Goal: Information Seeking & Learning: Learn about a topic

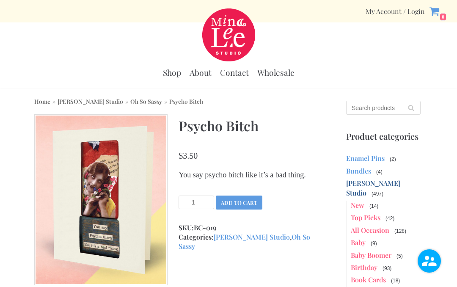
click at [359, 161] on link "Enamel Pins" at bounding box center [365, 158] width 38 height 9
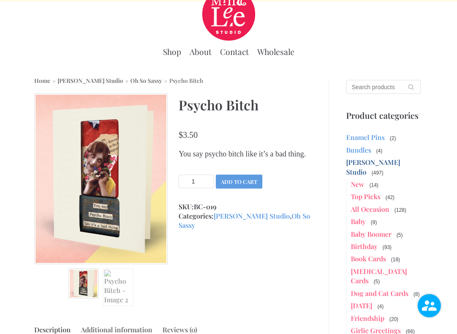
scroll to position [21, 0]
click at [359, 179] on link "New" at bounding box center [358, 183] width 14 height 9
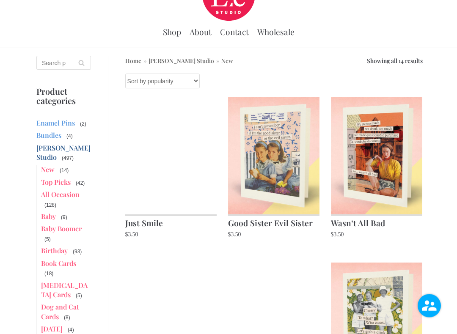
scroll to position [41, 0]
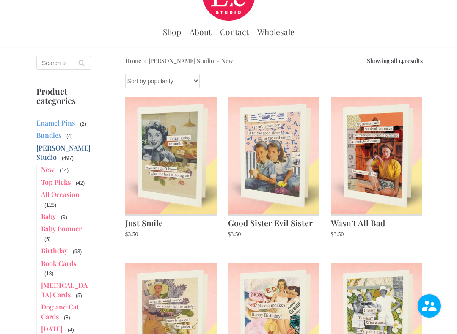
click at [289, 177] on img at bounding box center [273, 156] width 91 height 118
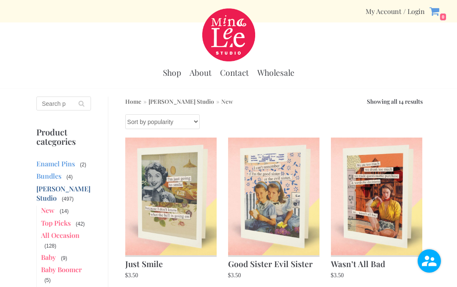
scroll to position [64, 0]
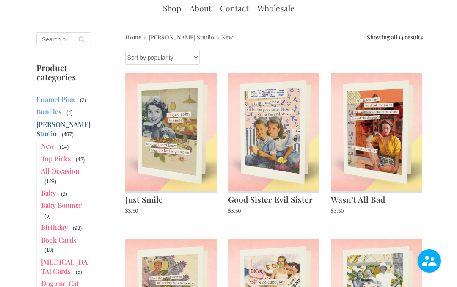
click at [394, 156] on img at bounding box center [376, 132] width 91 height 118
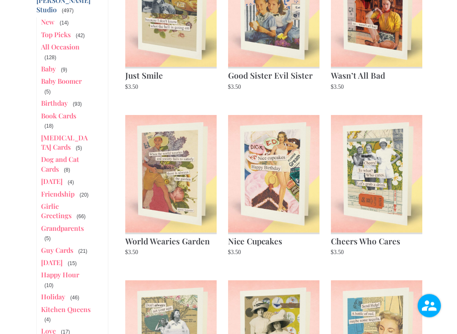
scroll to position [189, 0]
click at [184, 203] on img at bounding box center [170, 174] width 91 height 118
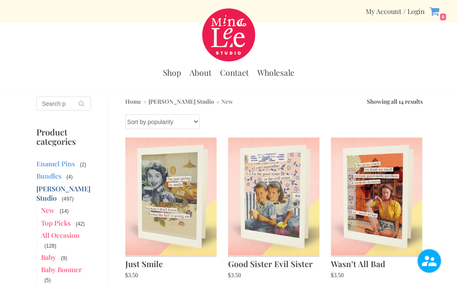
scroll to position [212, 0]
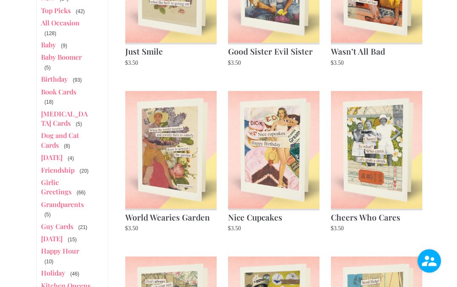
click at [388, 155] on img at bounding box center [376, 150] width 91 height 118
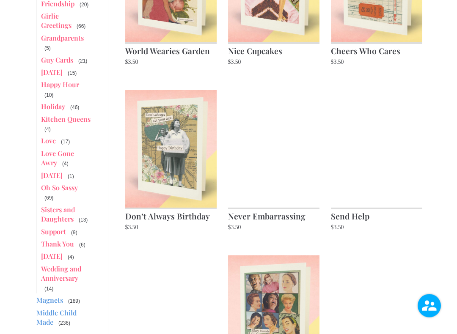
scroll to position [379, 0]
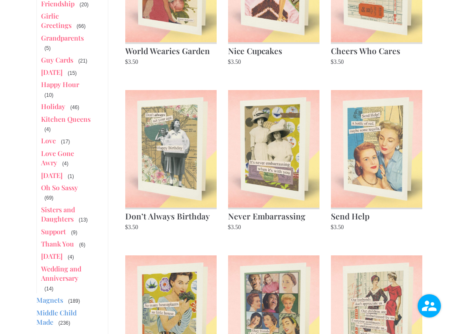
click at [389, 181] on img at bounding box center [376, 149] width 91 height 118
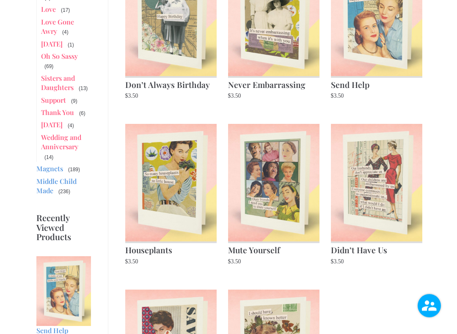
scroll to position [510, 0]
click at [187, 217] on img at bounding box center [170, 183] width 91 height 118
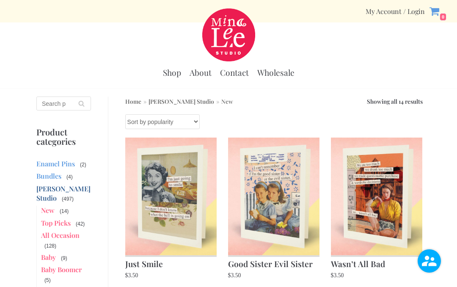
scroll to position [534, 0]
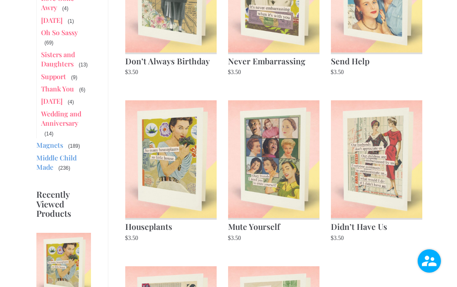
click at [289, 189] on img at bounding box center [273, 159] width 91 height 118
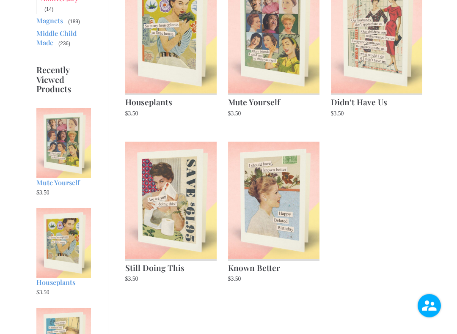
scroll to position [658, 0]
click at [296, 204] on img at bounding box center [273, 201] width 91 height 118
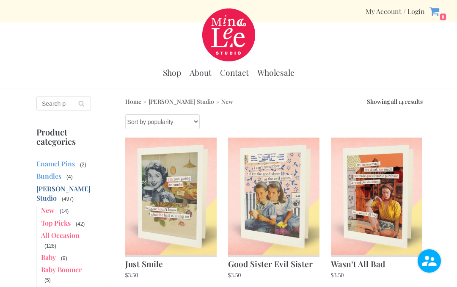
scroll to position [682, 0]
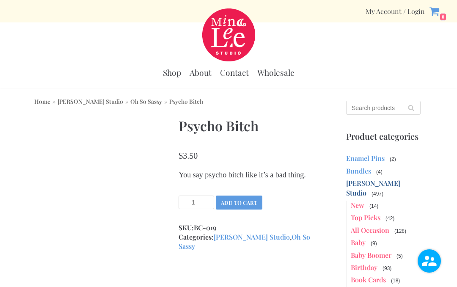
scroll to position [45, 0]
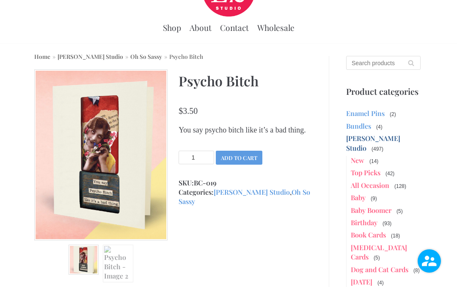
click at [369, 168] on link "Top Picks" at bounding box center [366, 172] width 30 height 9
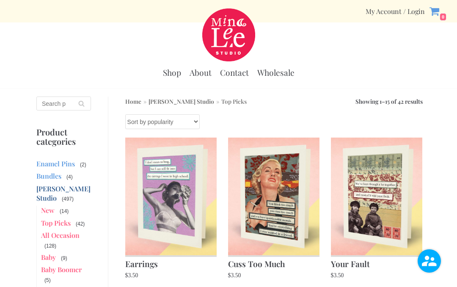
click at [187, 231] on img at bounding box center [170, 196] width 91 height 118
click at [292, 217] on img at bounding box center [273, 196] width 91 height 118
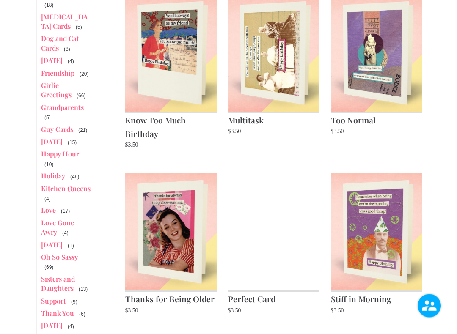
scroll to position [310, 0]
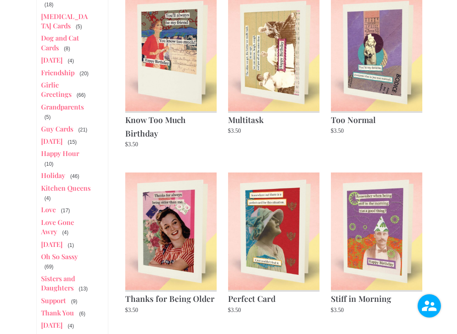
click at [288, 241] on img at bounding box center [273, 232] width 91 height 118
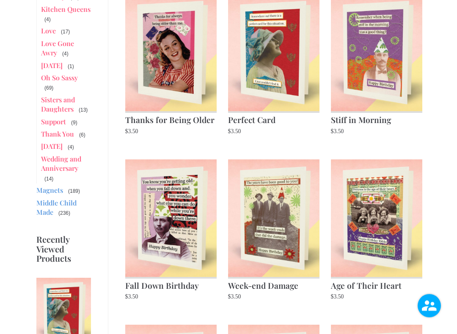
scroll to position [489, 0]
click at [191, 239] on img at bounding box center [170, 218] width 91 height 118
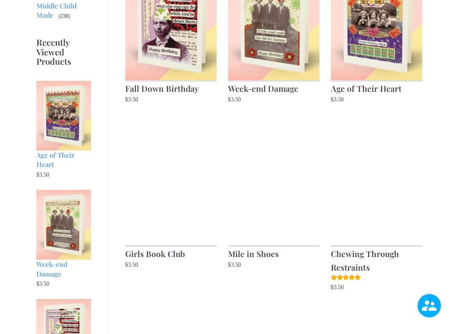
scroll to position [686, 0]
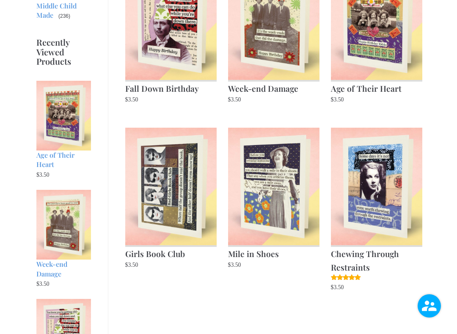
click at [198, 234] on img at bounding box center [170, 187] width 91 height 118
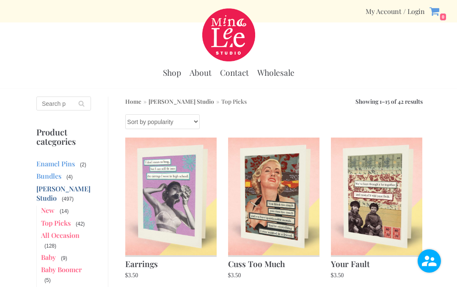
scroll to position [709, 0]
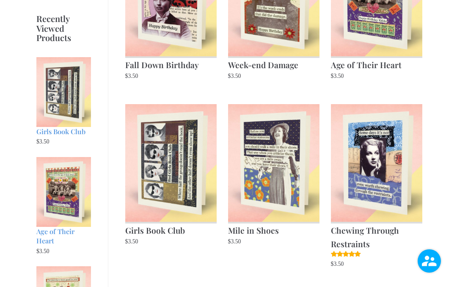
click at [282, 211] on img at bounding box center [273, 163] width 91 height 118
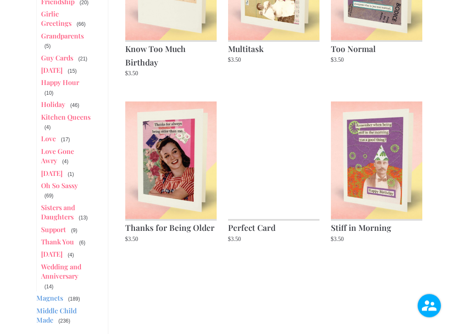
scroll to position [384, 0]
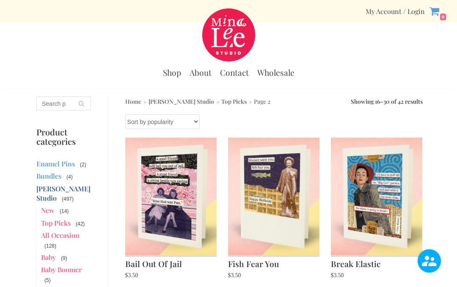
click at [394, 220] on img at bounding box center [376, 196] width 91 height 118
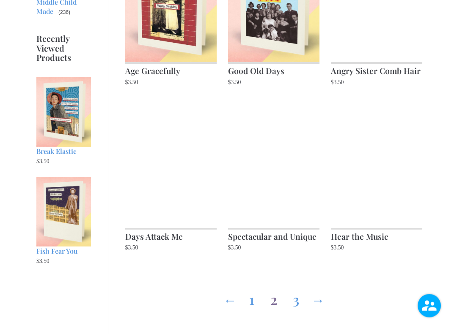
scroll to position [689, 0]
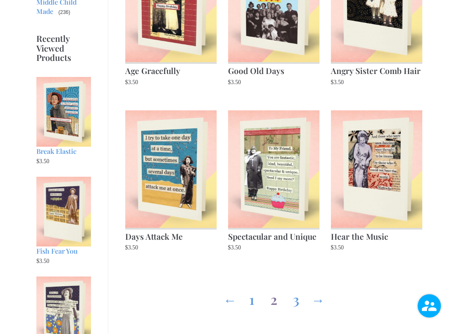
click at [312, 214] on img at bounding box center [273, 169] width 91 height 118
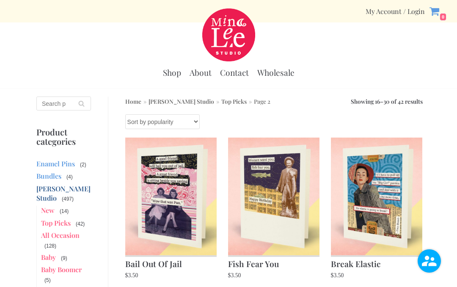
scroll to position [713, 0]
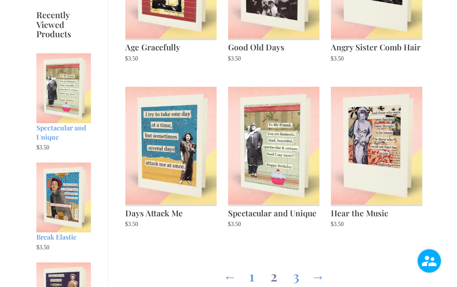
click at [374, 185] on img at bounding box center [376, 146] width 91 height 118
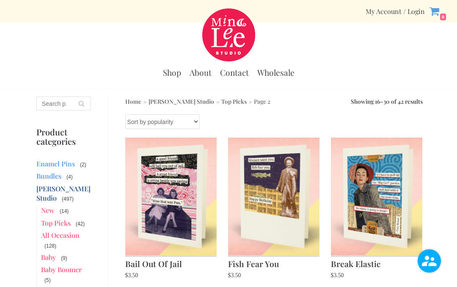
scroll to position [713, 0]
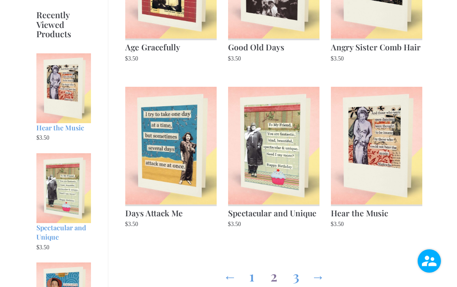
click at [297, 278] on link "3" at bounding box center [296, 274] width 14 height 30
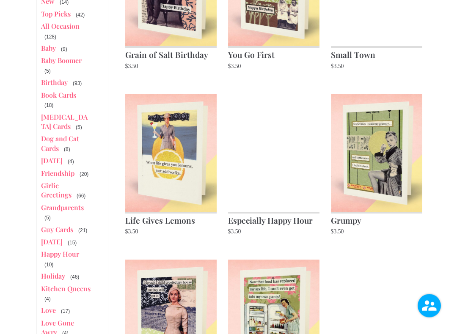
scroll to position [209, 0]
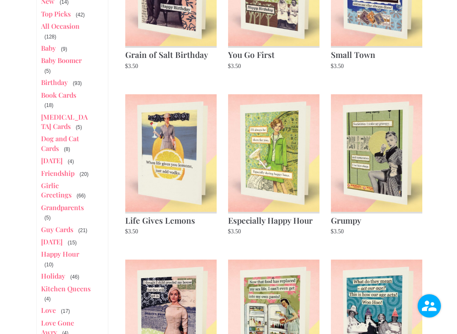
click at [392, 200] on img at bounding box center [376, 153] width 91 height 118
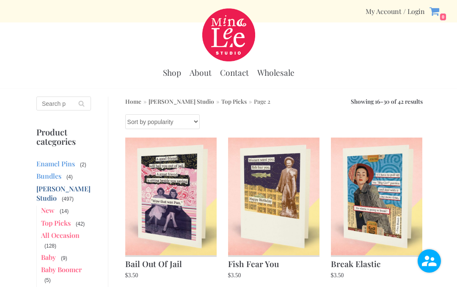
scroll to position [713, 0]
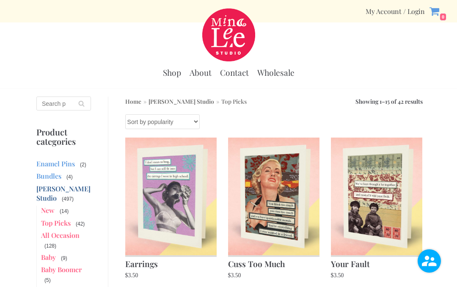
scroll to position [832, 0]
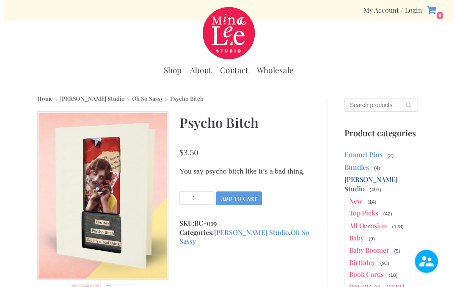
scroll to position [4, 0]
